Goal: Task Accomplishment & Management: Use online tool/utility

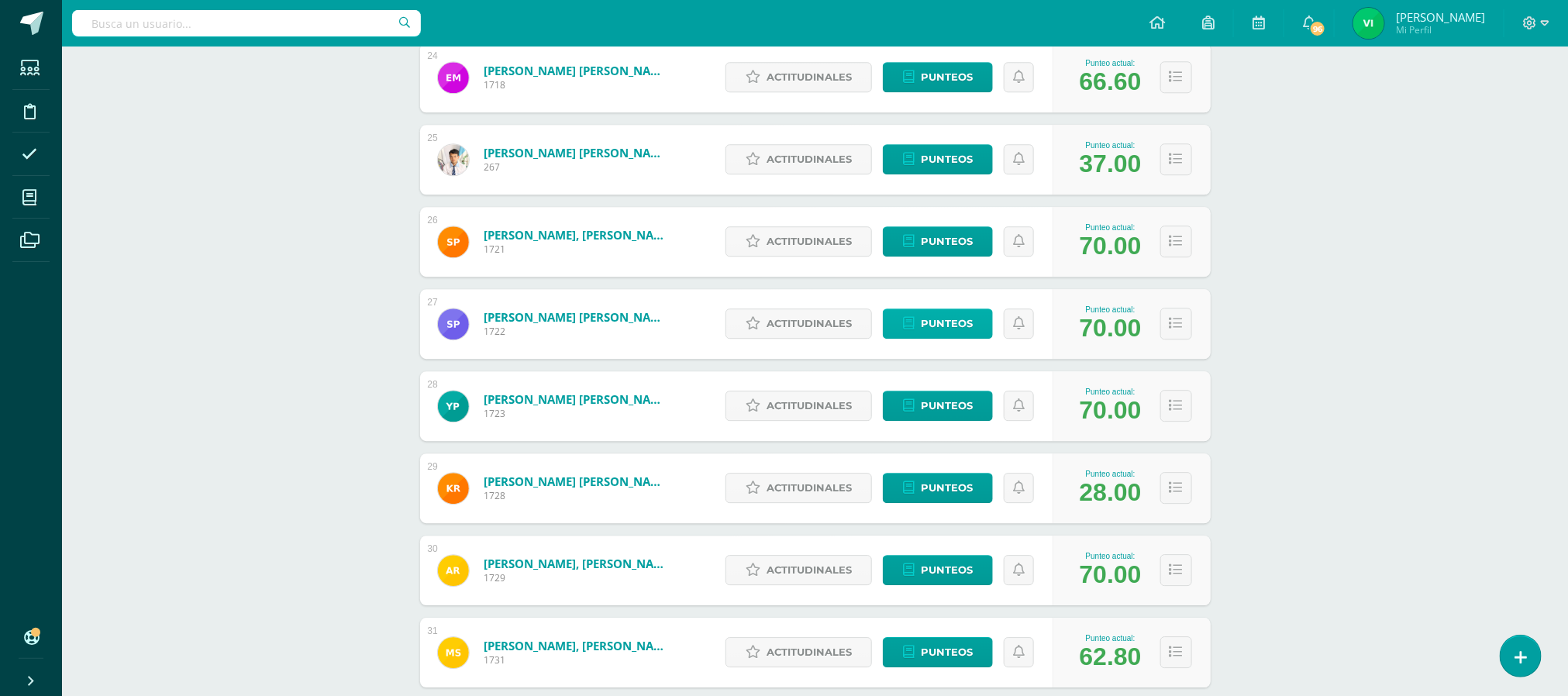
scroll to position [2191, 0]
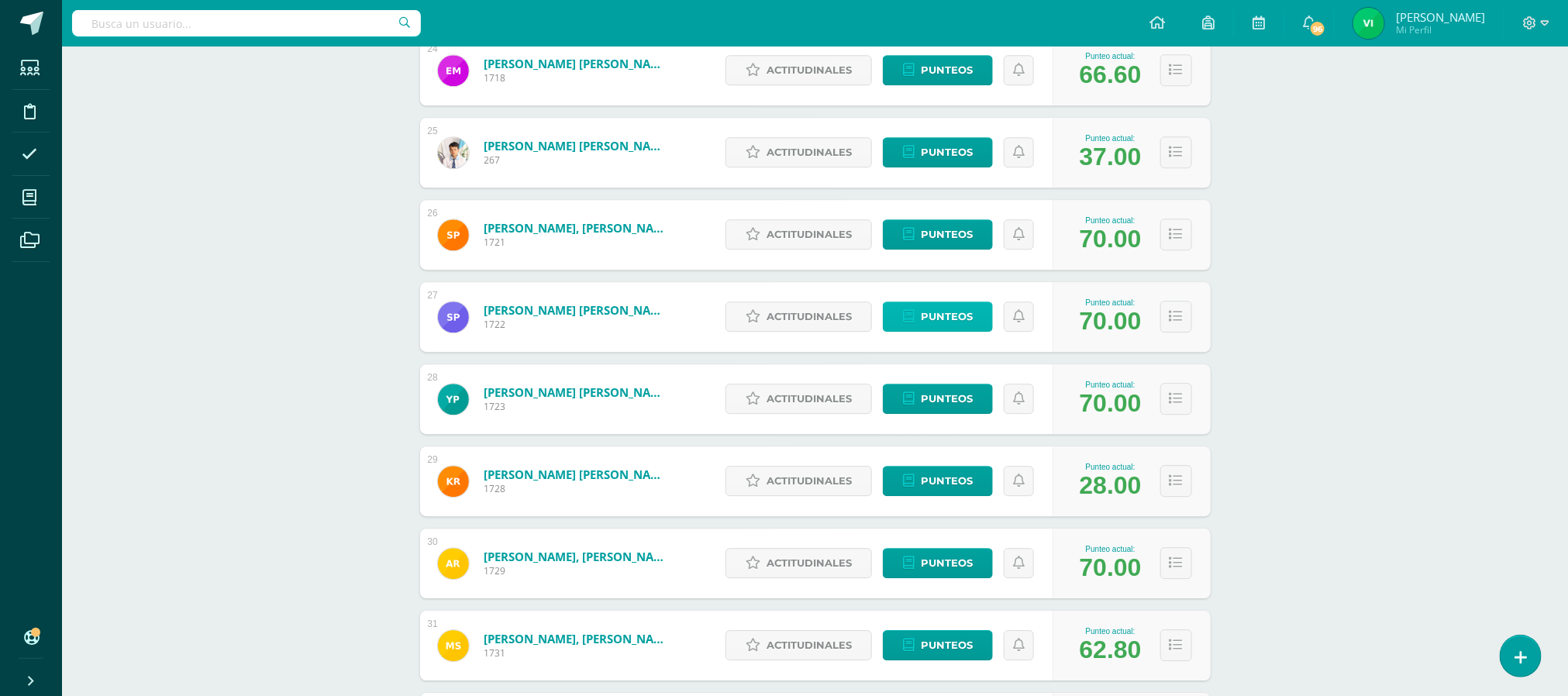
click at [933, 312] on span "Punteos" at bounding box center [947, 317] width 52 height 29
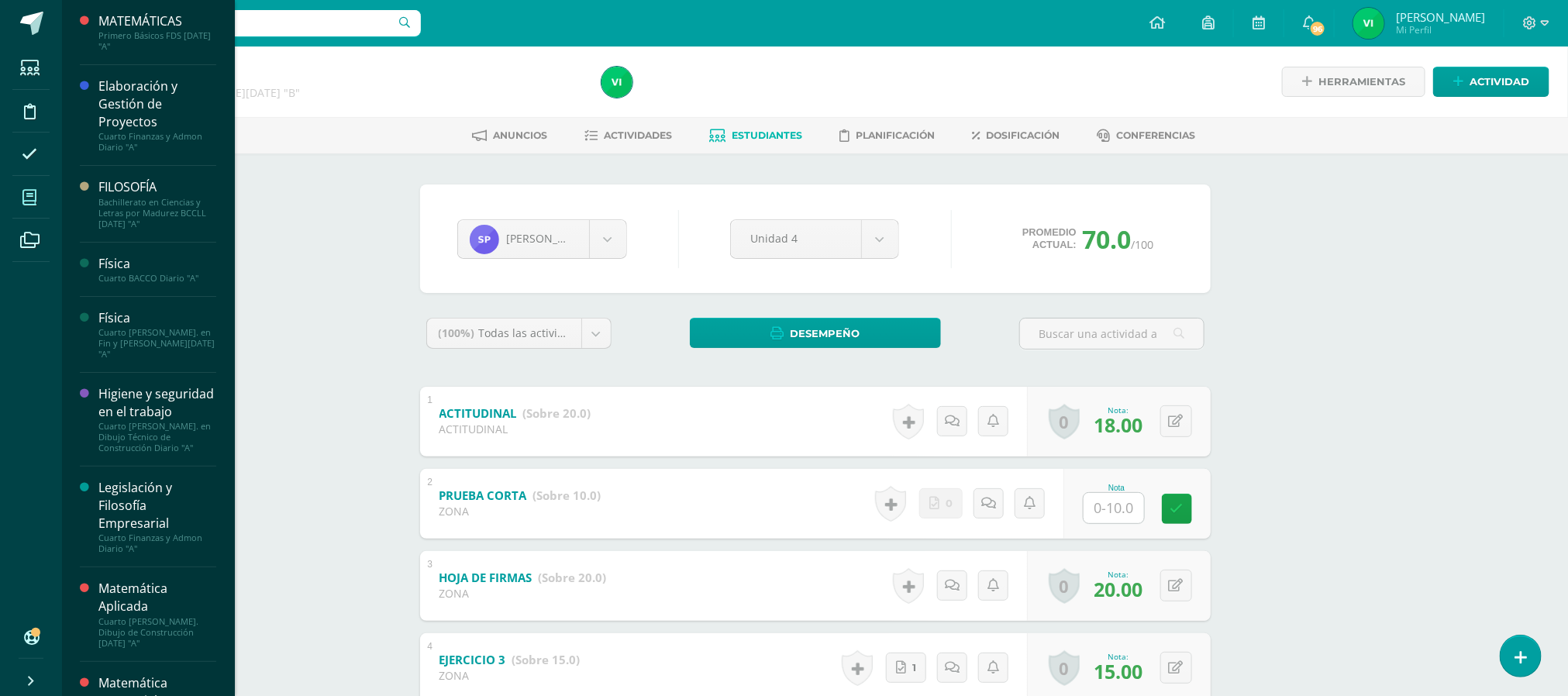
click at [31, 193] on icon at bounding box center [30, 197] width 14 height 15
